Goal: Task Accomplishment & Management: Use online tool/utility

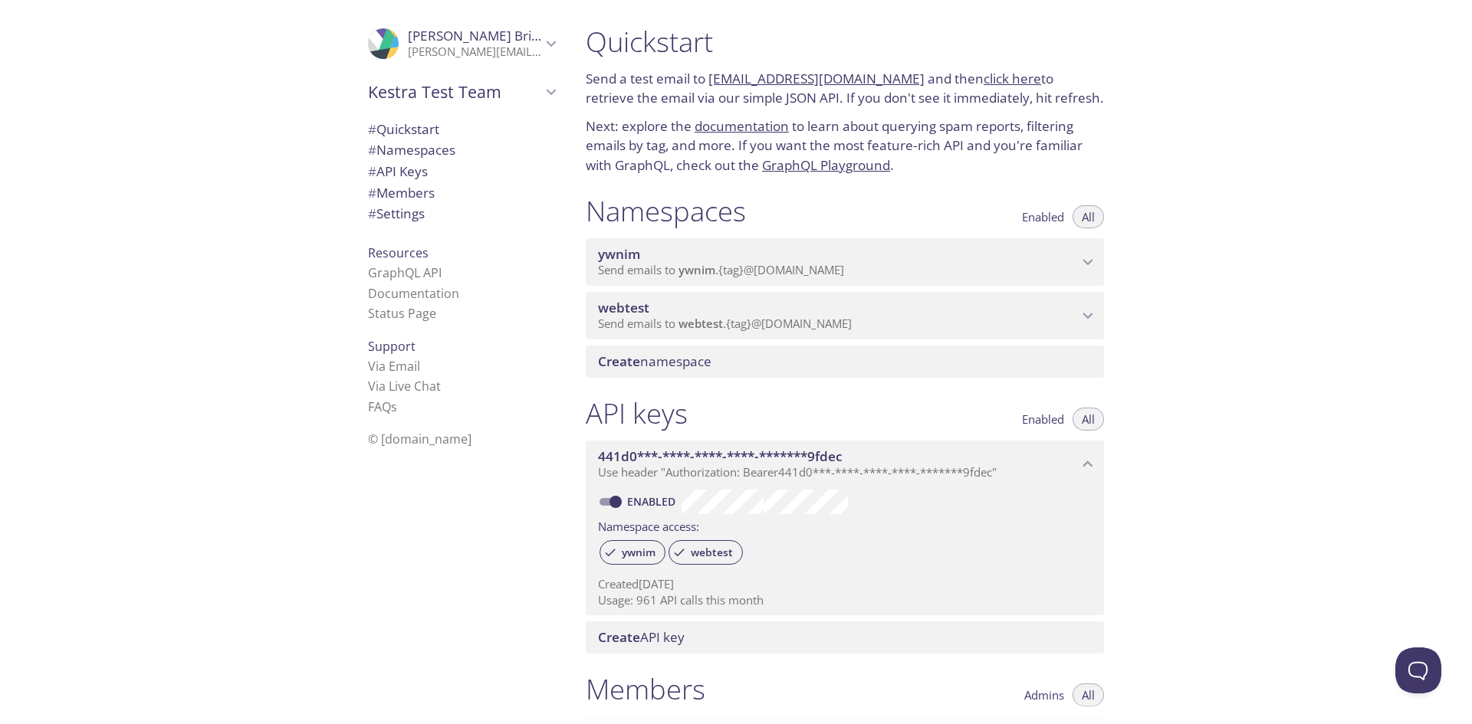
click at [902, 264] on p "Send emails to ywnim . {tag} @[DOMAIN_NAME]" at bounding box center [838, 270] width 480 height 15
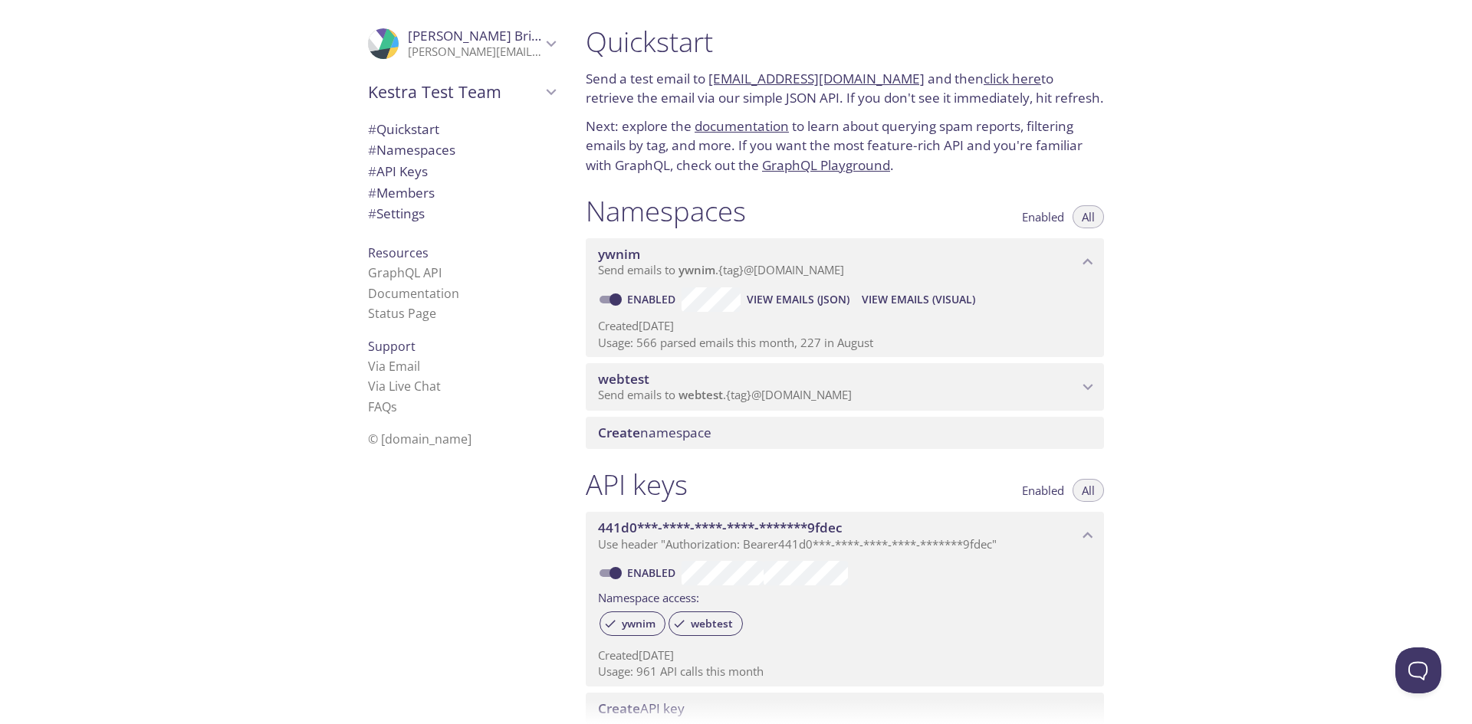
click at [911, 298] on span "View Emails (Visual)" at bounding box center [917, 299] width 113 height 18
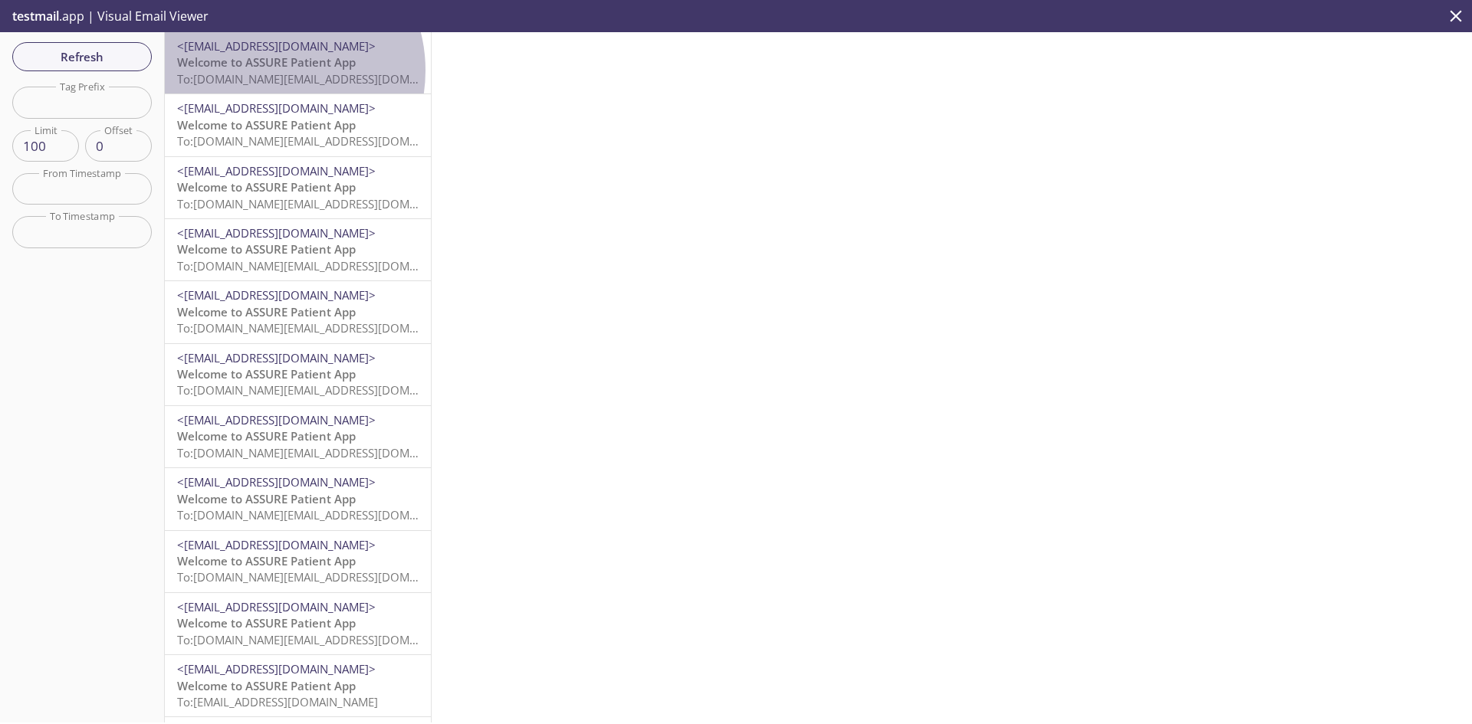
click at [270, 71] on span "To: [DOMAIN_NAME][EMAIL_ADDRESS][DOMAIN_NAME]" at bounding box center [322, 78] width 291 height 15
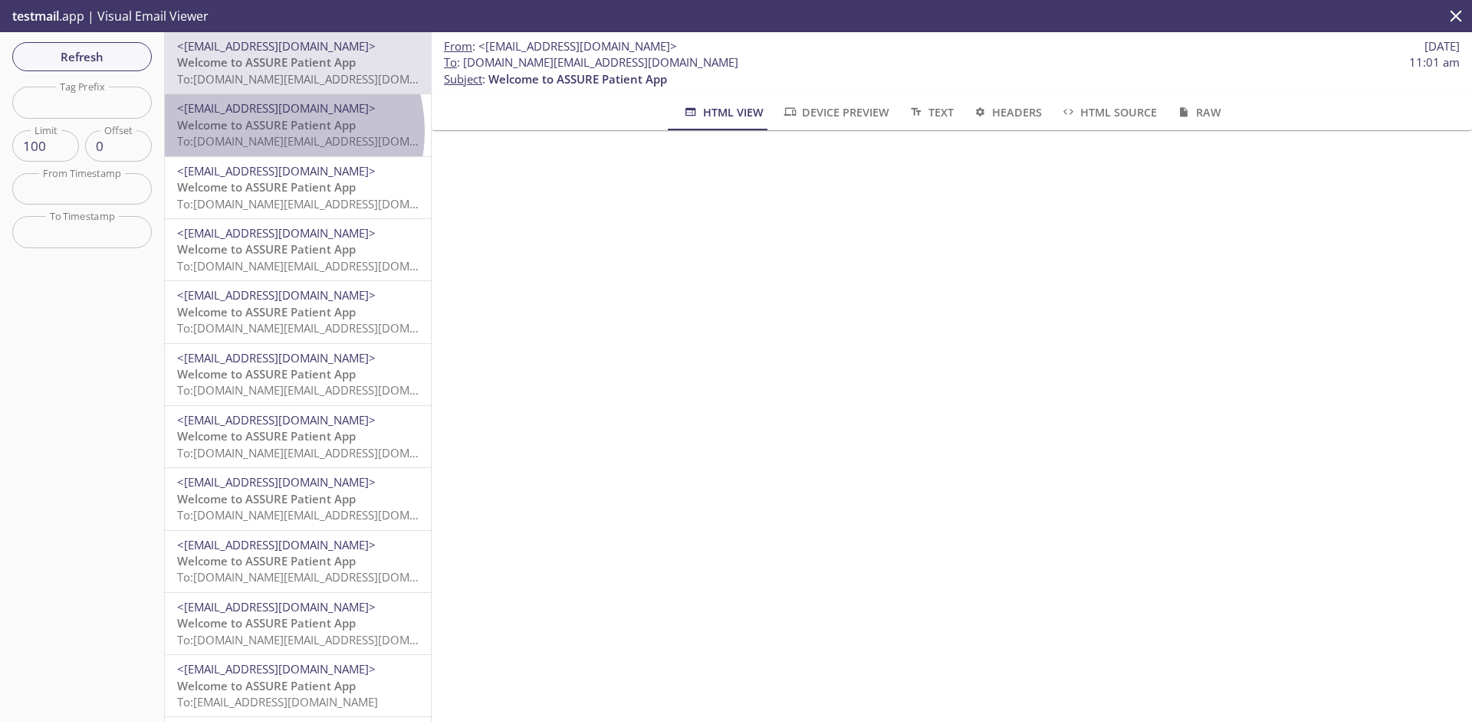
click at [262, 131] on span "Welcome to ASSURE Patient App" at bounding box center [266, 124] width 179 height 15
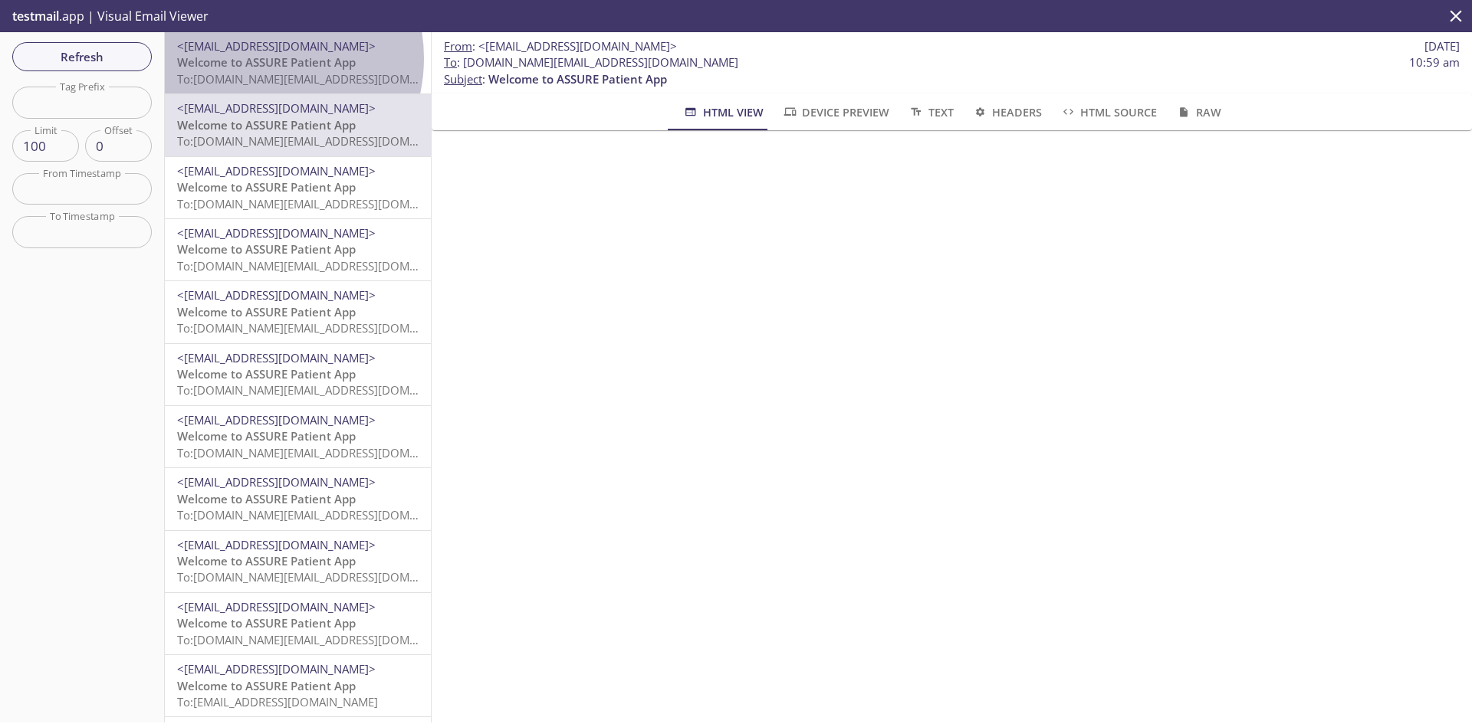
click at [254, 58] on span "Welcome to ASSURE Patient App" at bounding box center [266, 61] width 179 height 15
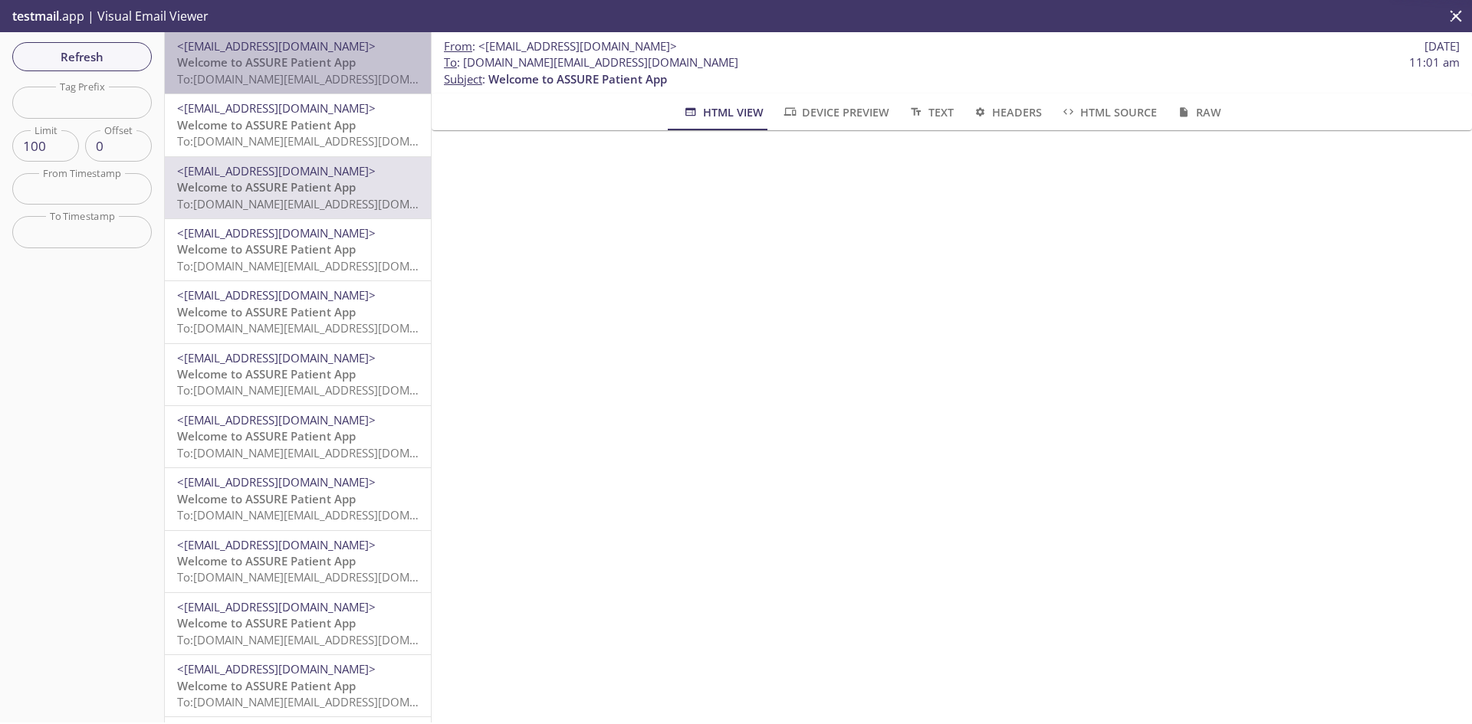
click at [323, 73] on span "To: [DOMAIN_NAME][EMAIL_ADDRESS][DOMAIN_NAME]" at bounding box center [322, 78] width 291 height 15
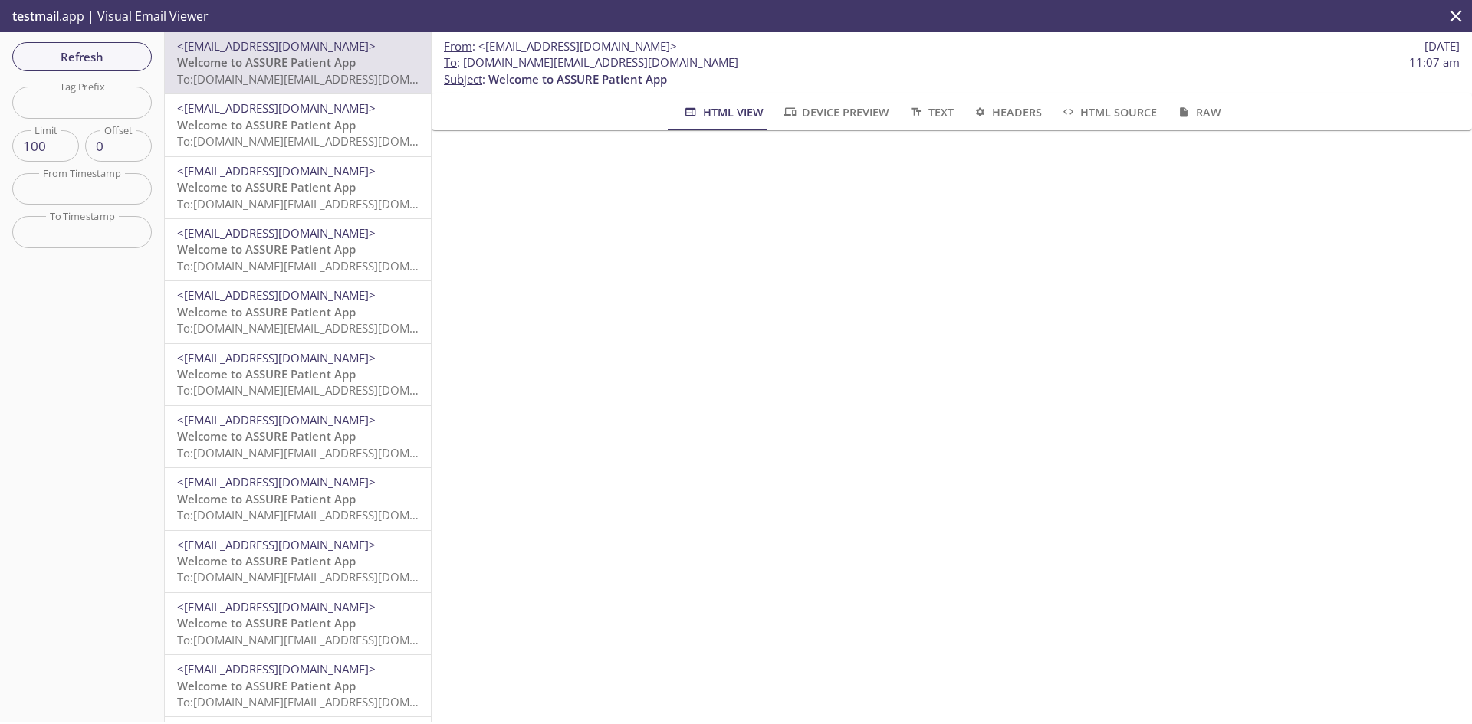
drag, startPoint x: 276, startPoint y: 70, endPoint x: 215, endPoint y: 64, distance: 61.5
click at [215, 64] on span "Welcome to ASSURE Patient App" at bounding box center [266, 61] width 179 height 15
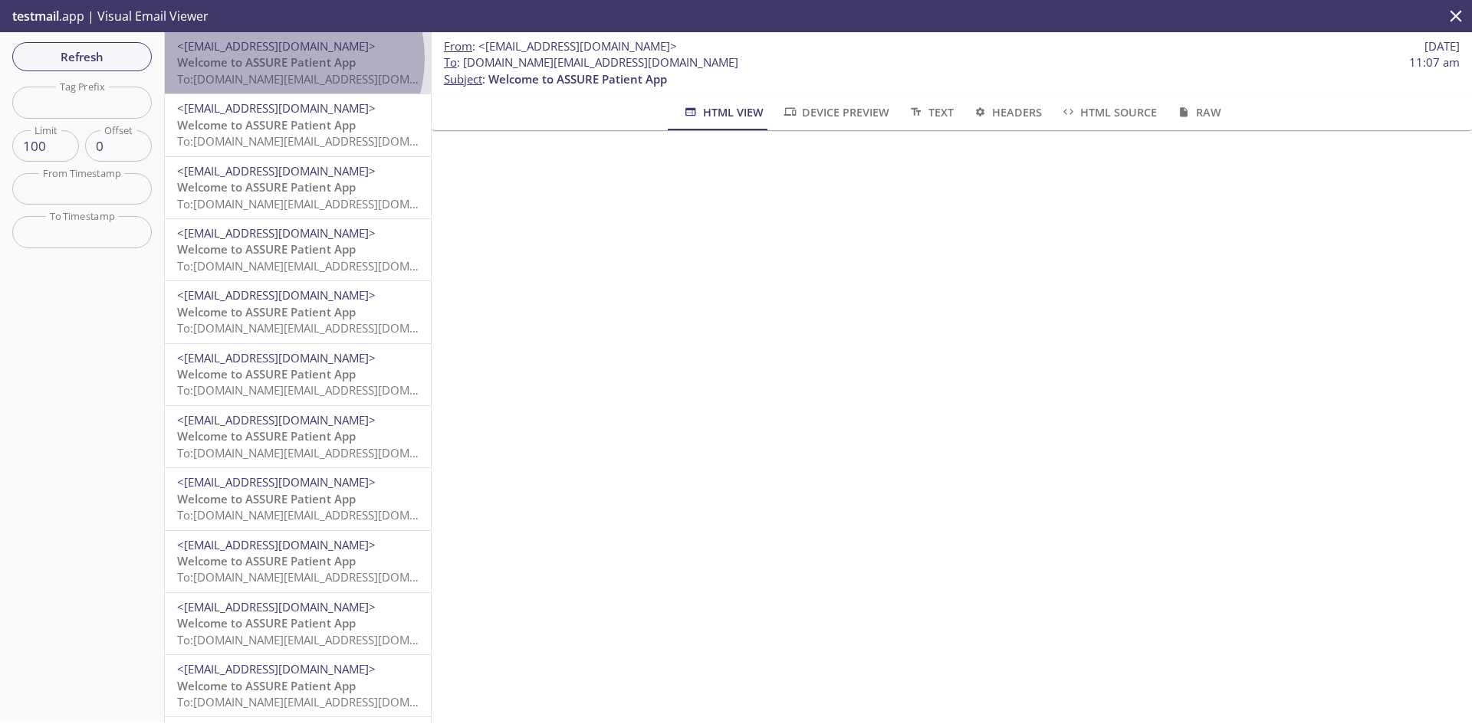
click at [285, 58] on span "Welcome to ASSURE Patient App" at bounding box center [266, 61] width 179 height 15
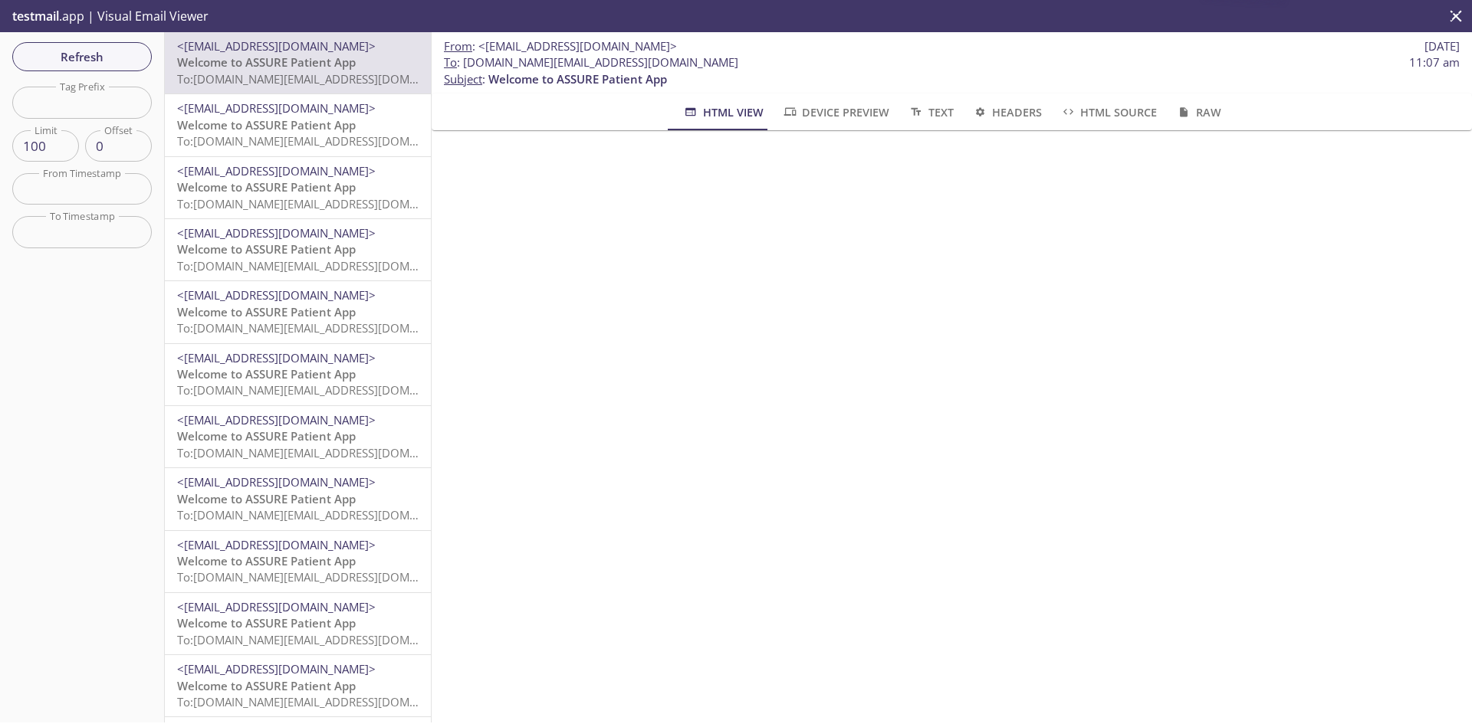
drag, startPoint x: 285, startPoint y: 58, endPoint x: 244, endPoint y: 48, distance: 42.6
drag, startPoint x: 244, startPoint y: 48, endPoint x: 751, endPoint y: 53, distance: 507.4
click at [751, 53] on p "From : <auth0-noreply@phyzdev.net> 19 Sep 2025" at bounding box center [952, 46] width 1016 height 16
click at [832, 118] on span "Device Preview" at bounding box center [835, 112] width 107 height 19
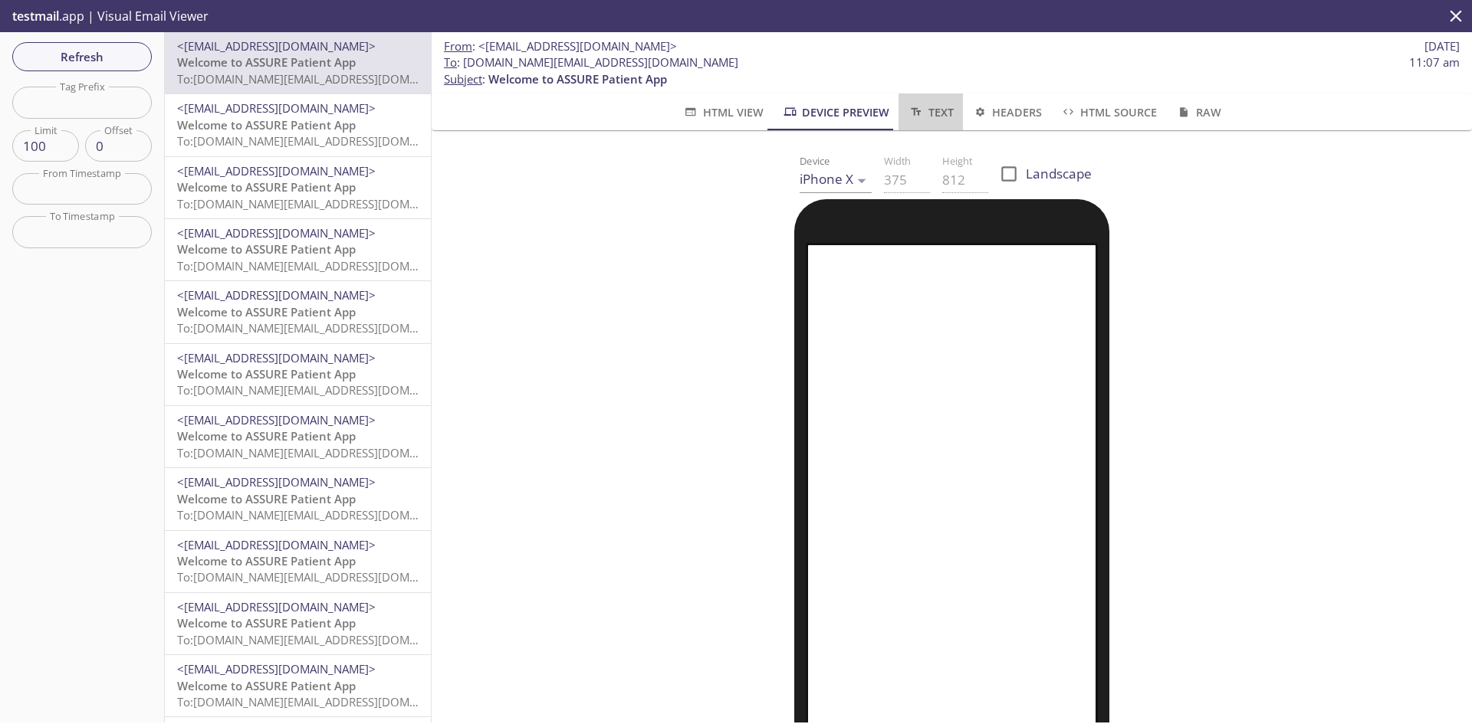
click at [930, 116] on span "Text" at bounding box center [929, 112] width 45 height 19
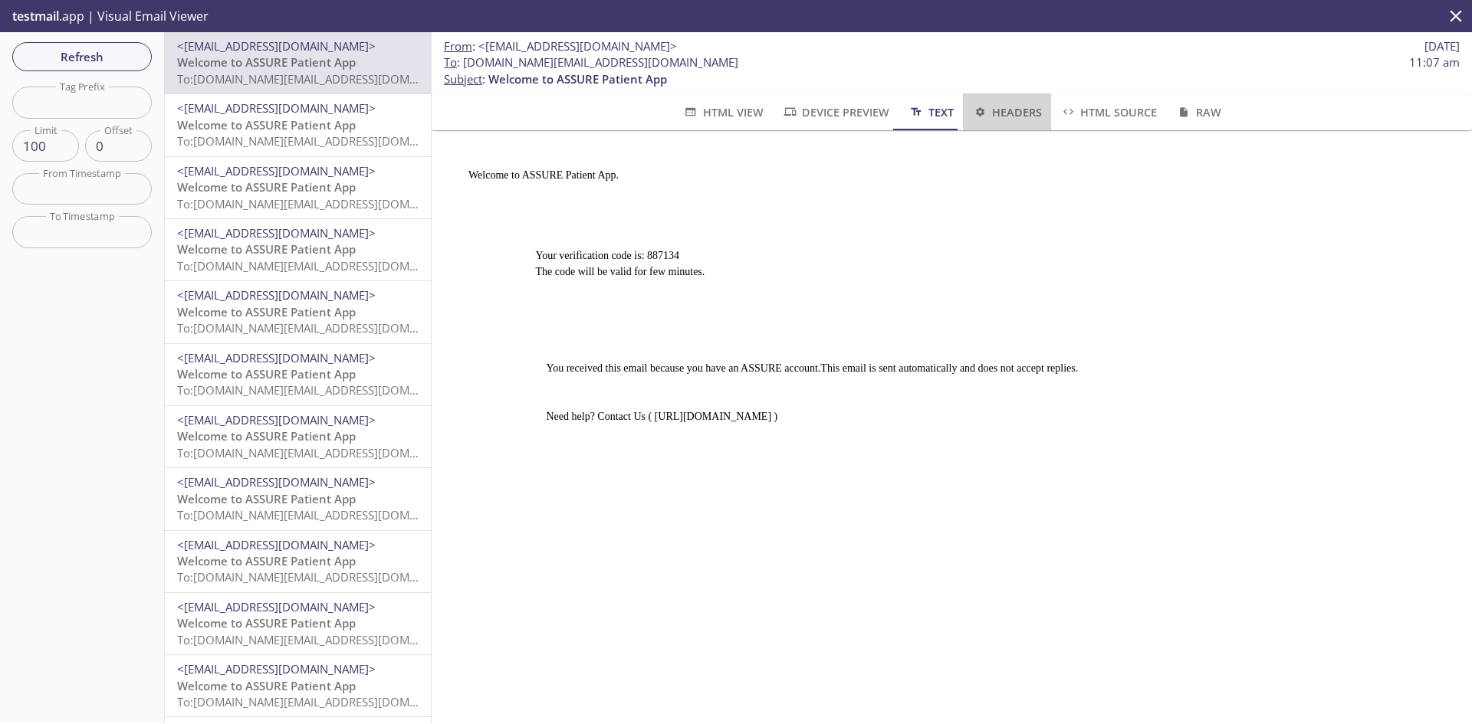
click at [1002, 116] on span "Headers" at bounding box center [1007, 112] width 70 height 19
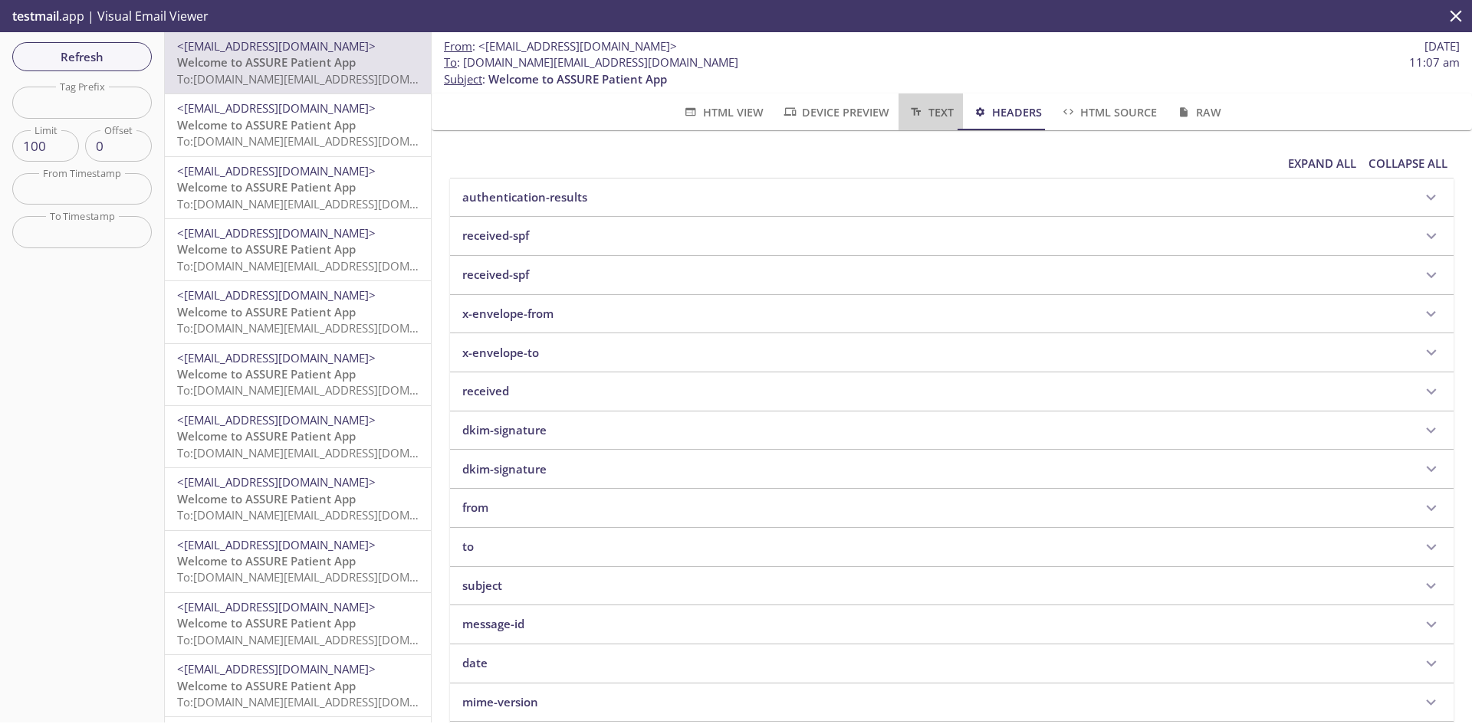
click at [932, 113] on span "Text" at bounding box center [929, 112] width 45 height 19
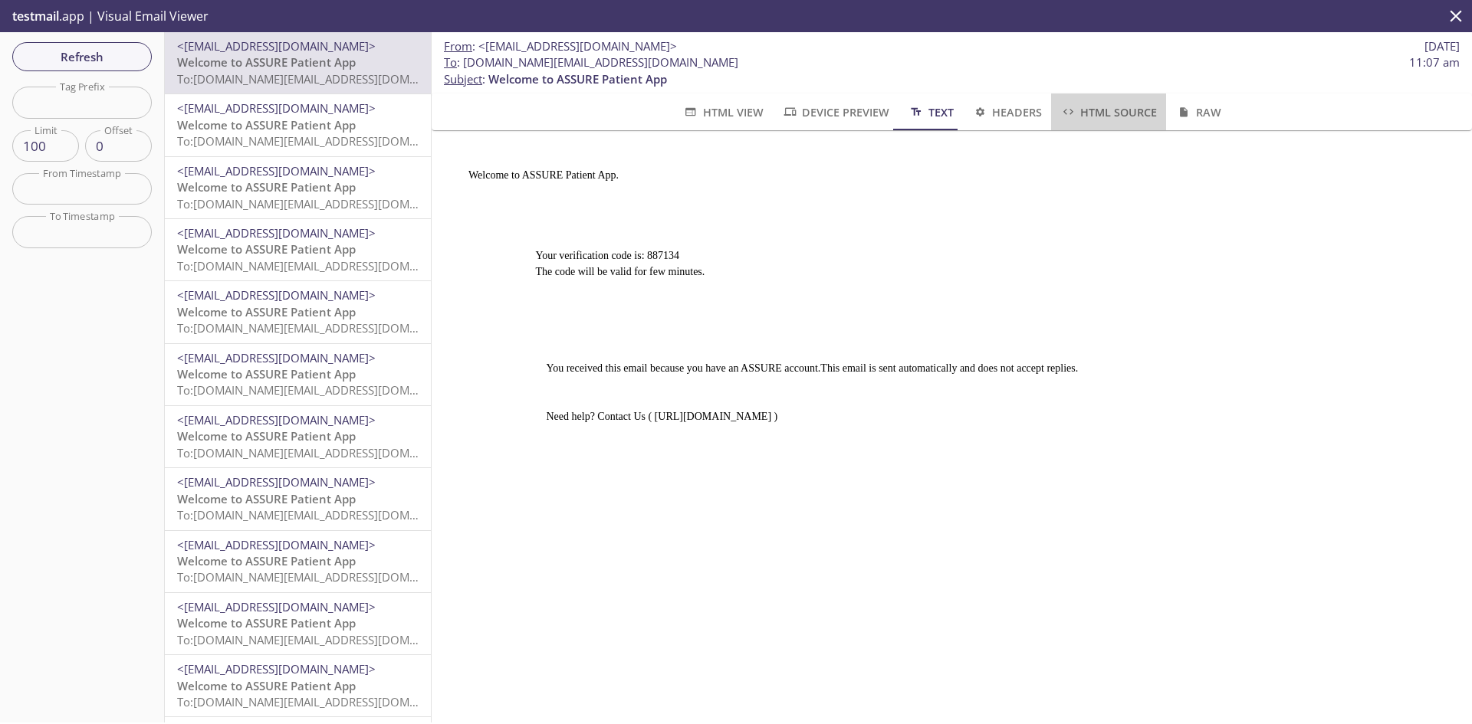
click at [1093, 109] on span "HTML Source" at bounding box center [1108, 112] width 97 height 19
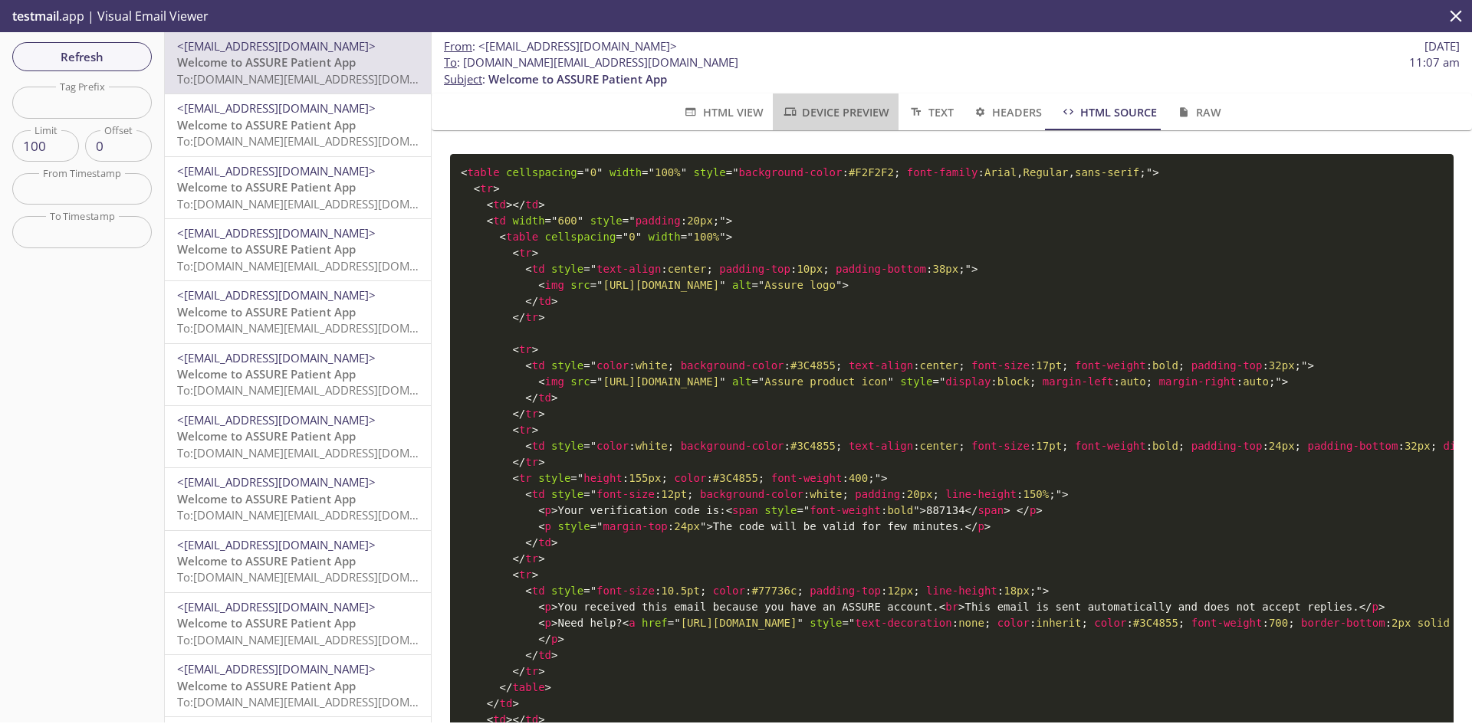
click at [826, 116] on span "Device Preview" at bounding box center [835, 112] width 107 height 19
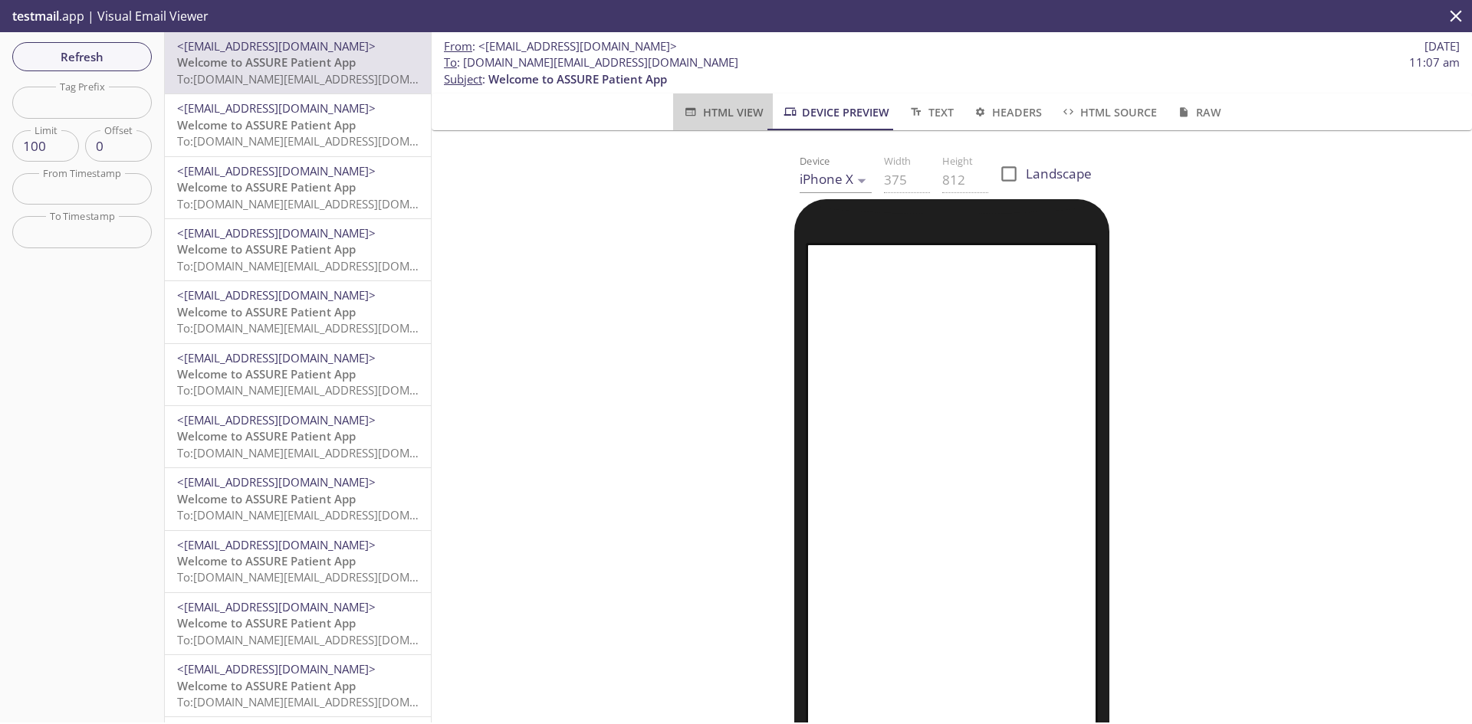
click at [723, 103] on span "HTML View" at bounding box center [722, 112] width 80 height 19
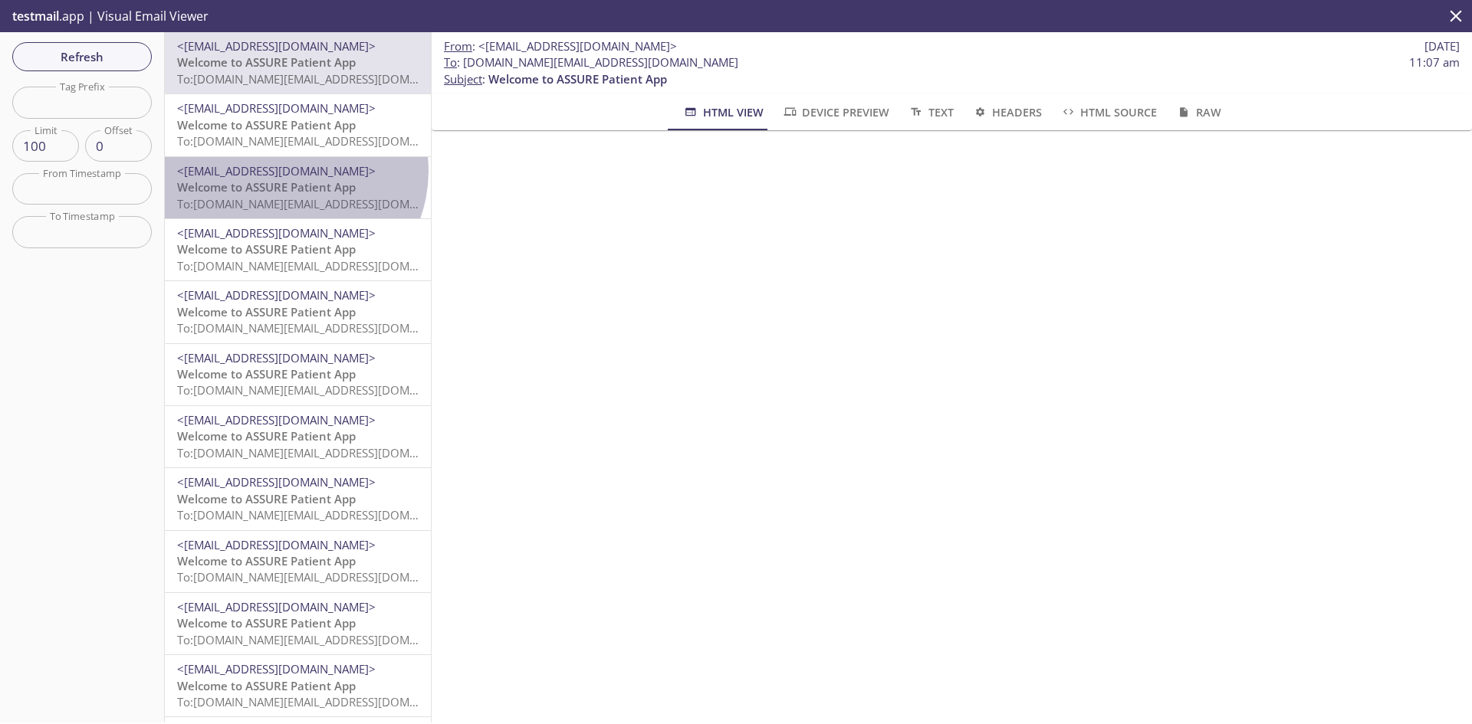
click at [288, 172] on span "<[EMAIL_ADDRESS][DOMAIN_NAME]>" at bounding box center [276, 170] width 199 height 15
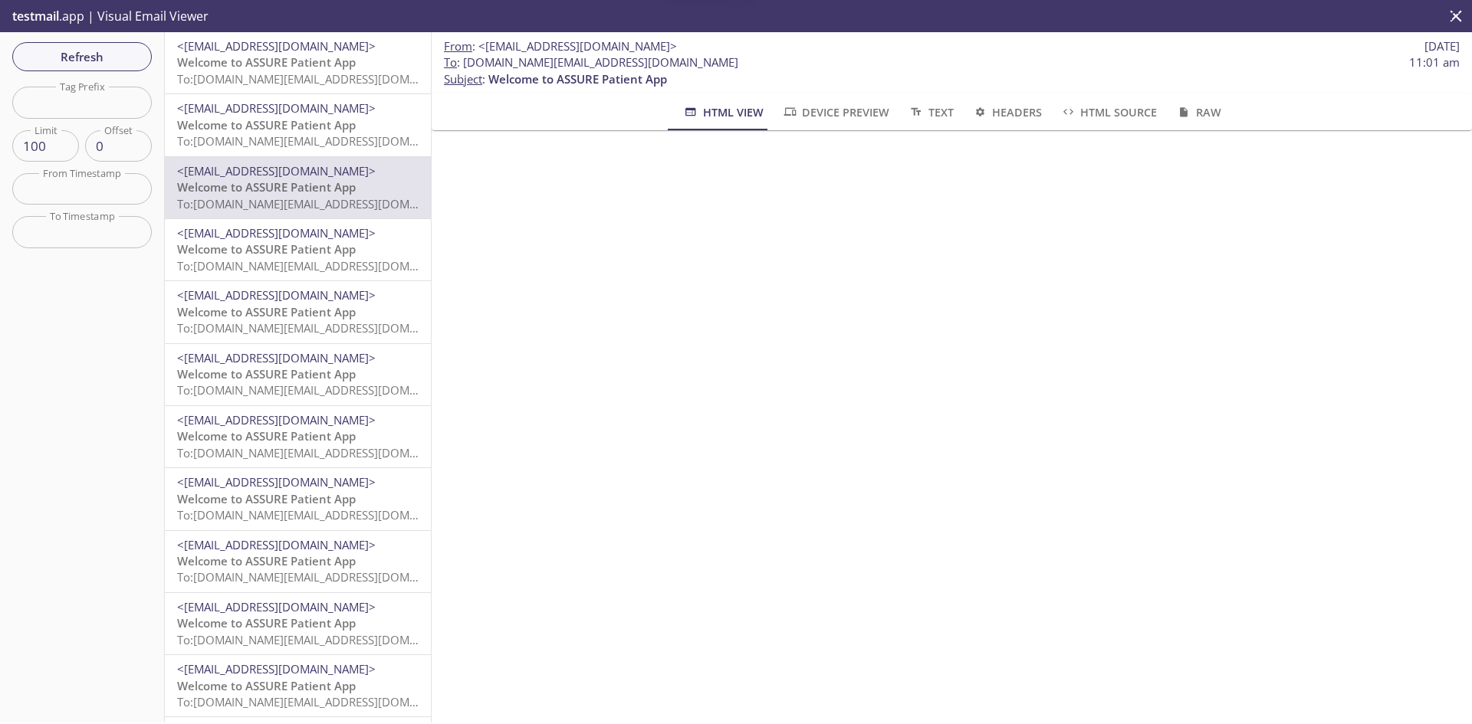
click at [333, 56] on span "Welcome to ASSURE Patient App" at bounding box center [266, 61] width 179 height 15
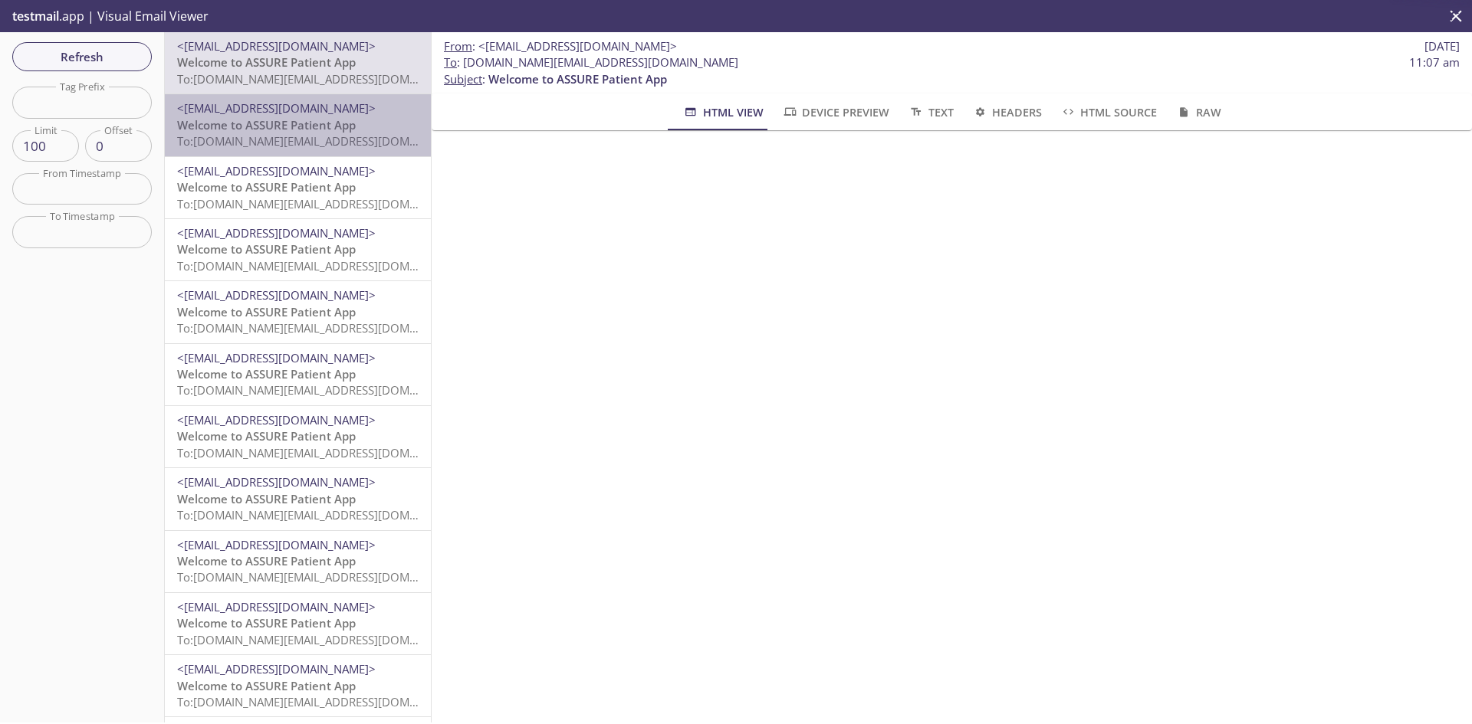
click at [309, 127] on span "Welcome to ASSURE Patient App" at bounding box center [266, 124] width 179 height 15
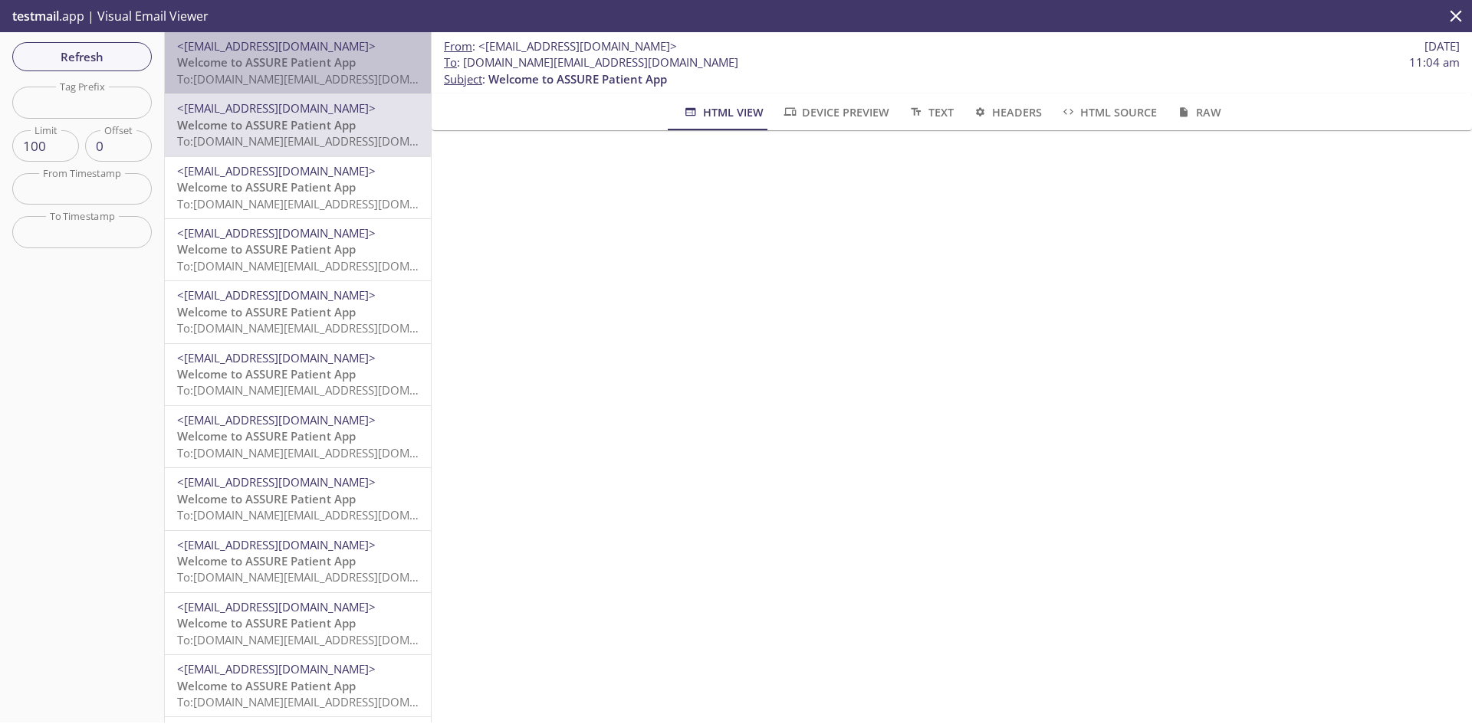
click at [319, 53] on span "<[EMAIL_ADDRESS][DOMAIN_NAME]>" at bounding box center [276, 45] width 199 height 15
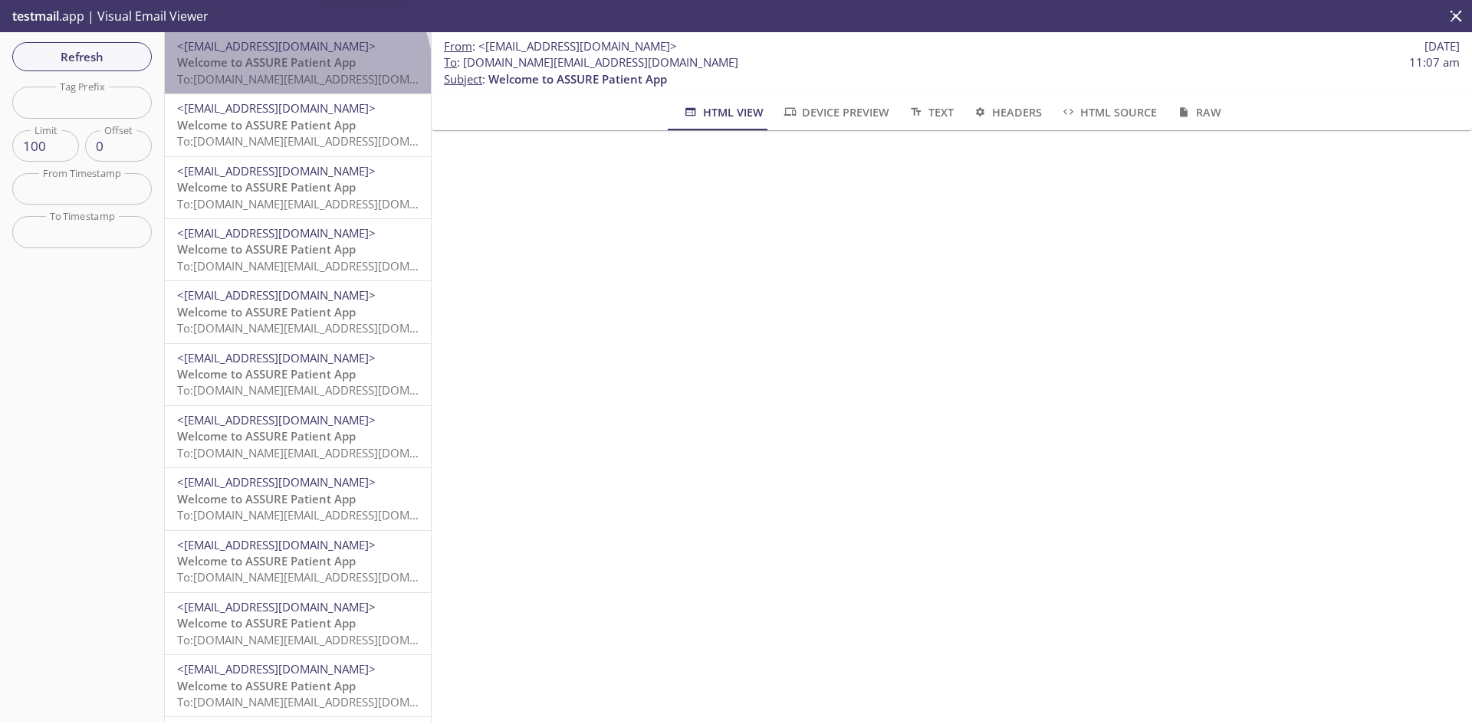
click at [295, 75] on span "To: [DOMAIN_NAME][EMAIL_ADDRESS][DOMAIN_NAME]" at bounding box center [322, 78] width 291 height 15
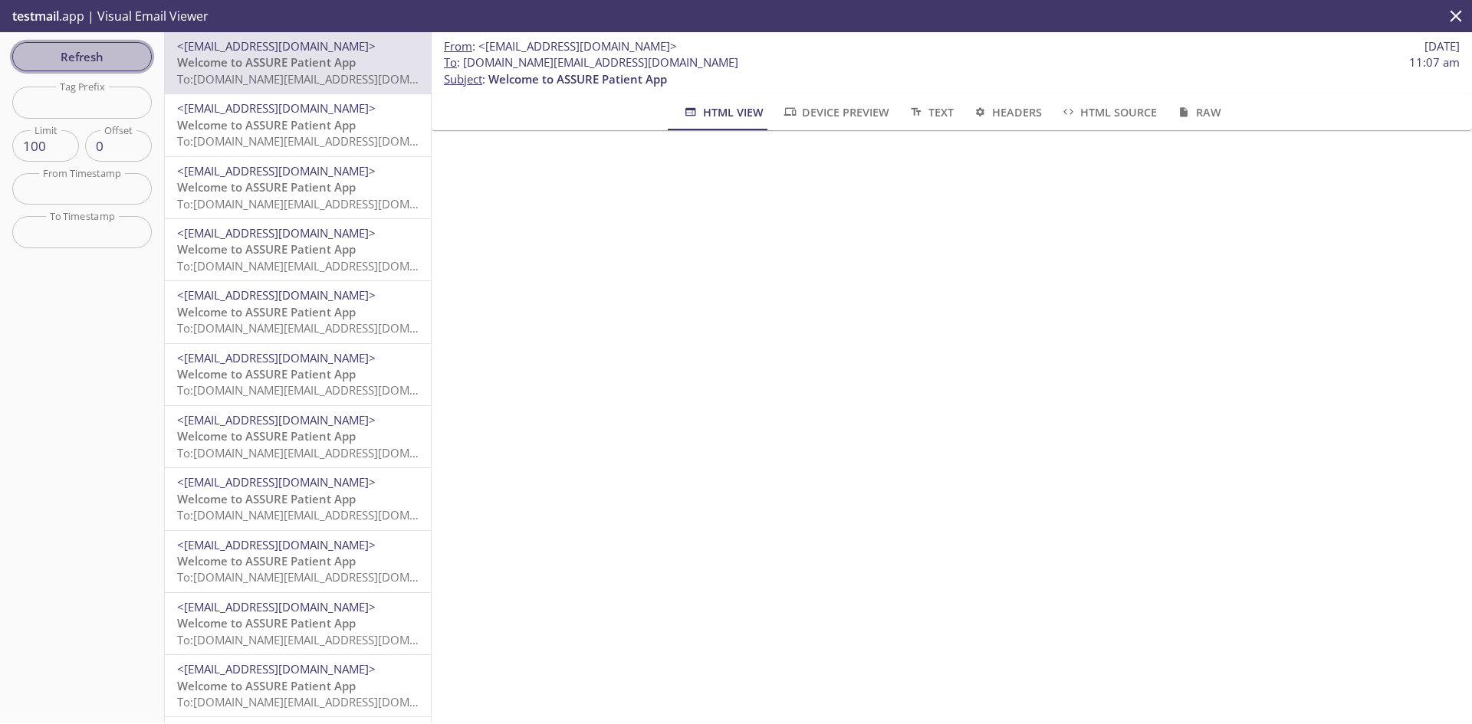
click at [89, 61] on span "Refresh" at bounding box center [82, 57] width 115 height 20
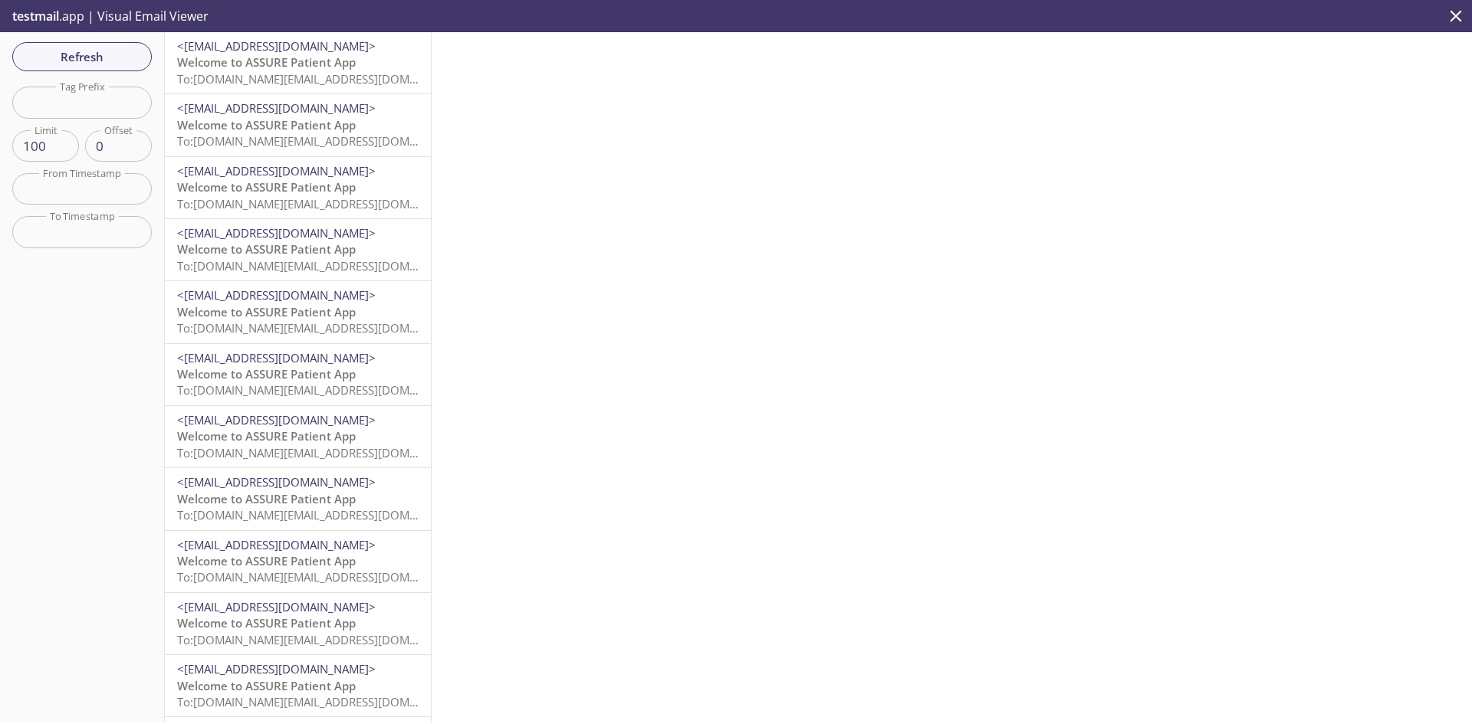
click at [320, 71] on span "To: [DOMAIN_NAME][EMAIL_ADDRESS][DOMAIN_NAME]" at bounding box center [322, 78] width 291 height 15
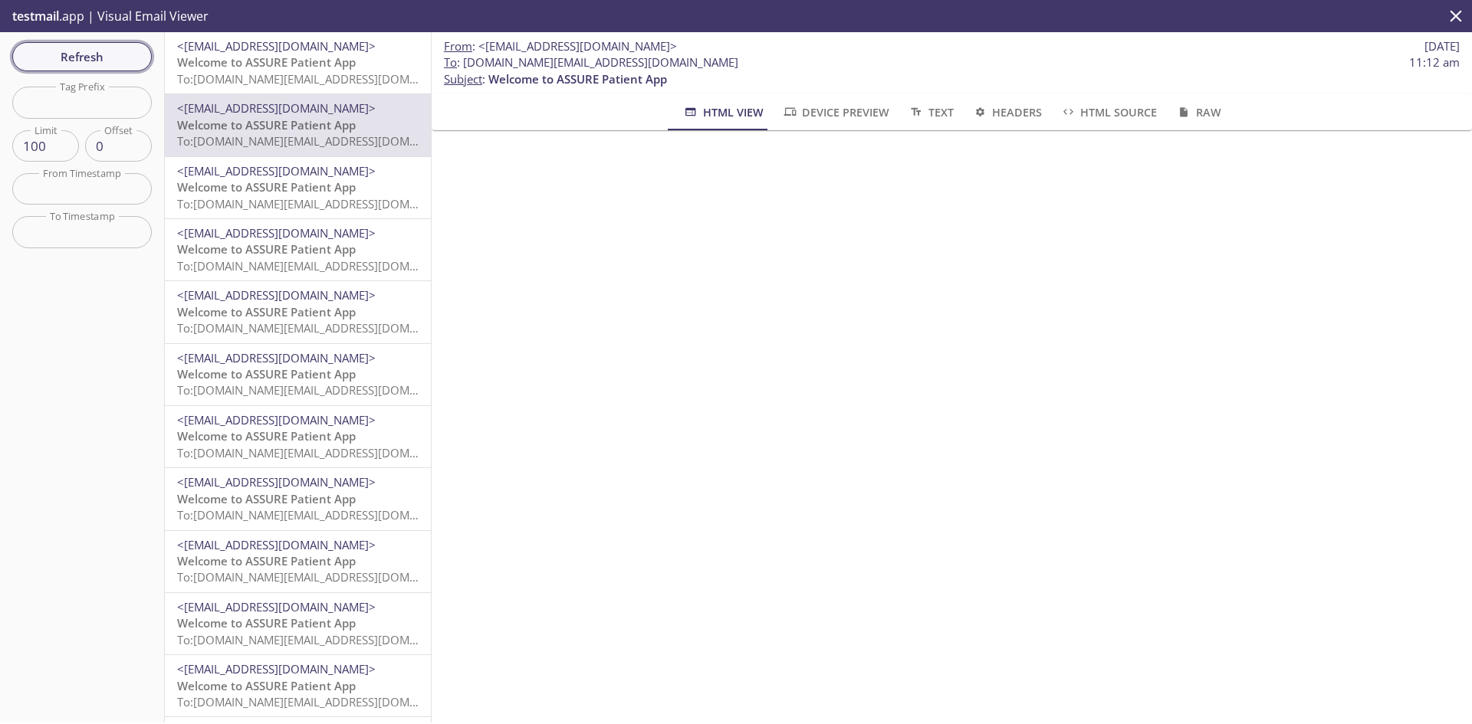
click at [90, 61] on span "Refresh" at bounding box center [82, 57] width 115 height 20
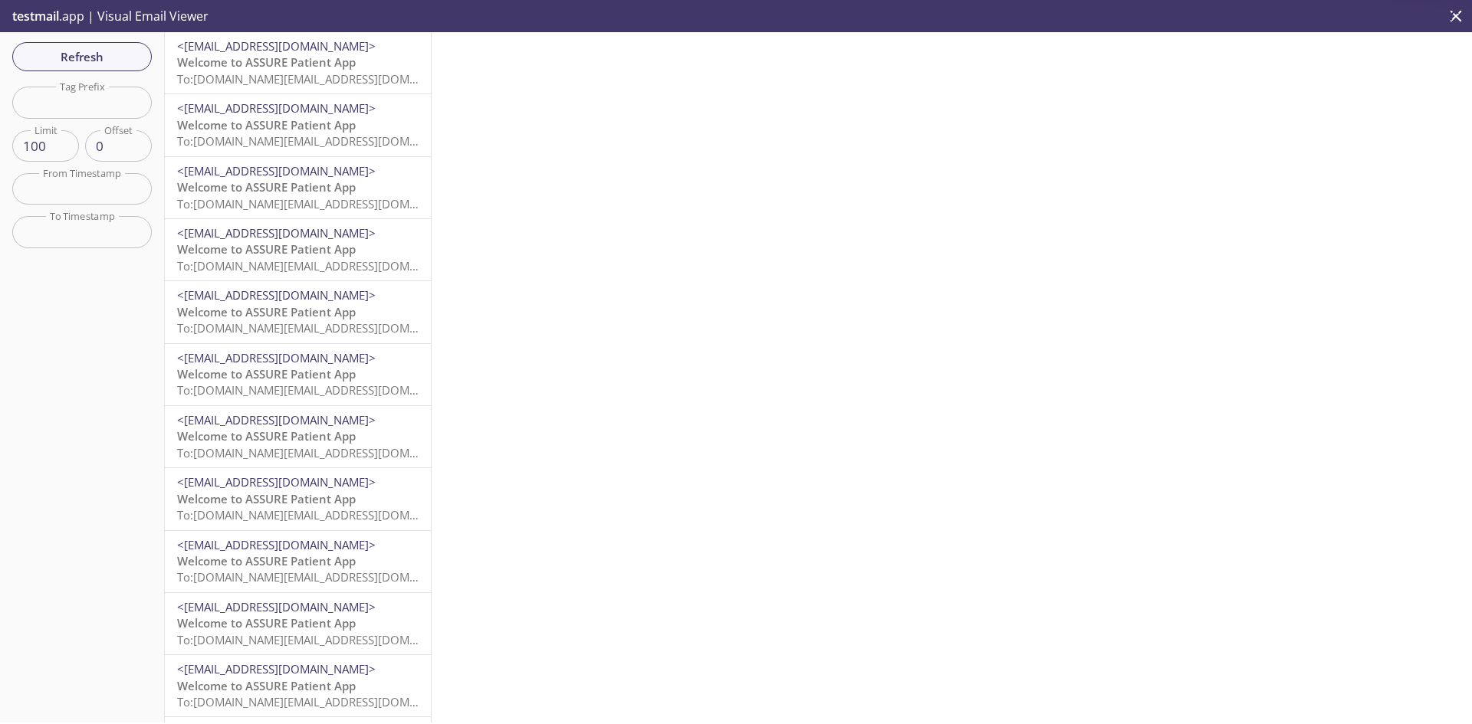
click at [295, 84] on span "To: [DOMAIN_NAME][EMAIL_ADDRESS][DOMAIN_NAME]" at bounding box center [322, 78] width 291 height 15
